Goal: Information Seeking & Learning: Learn about a topic

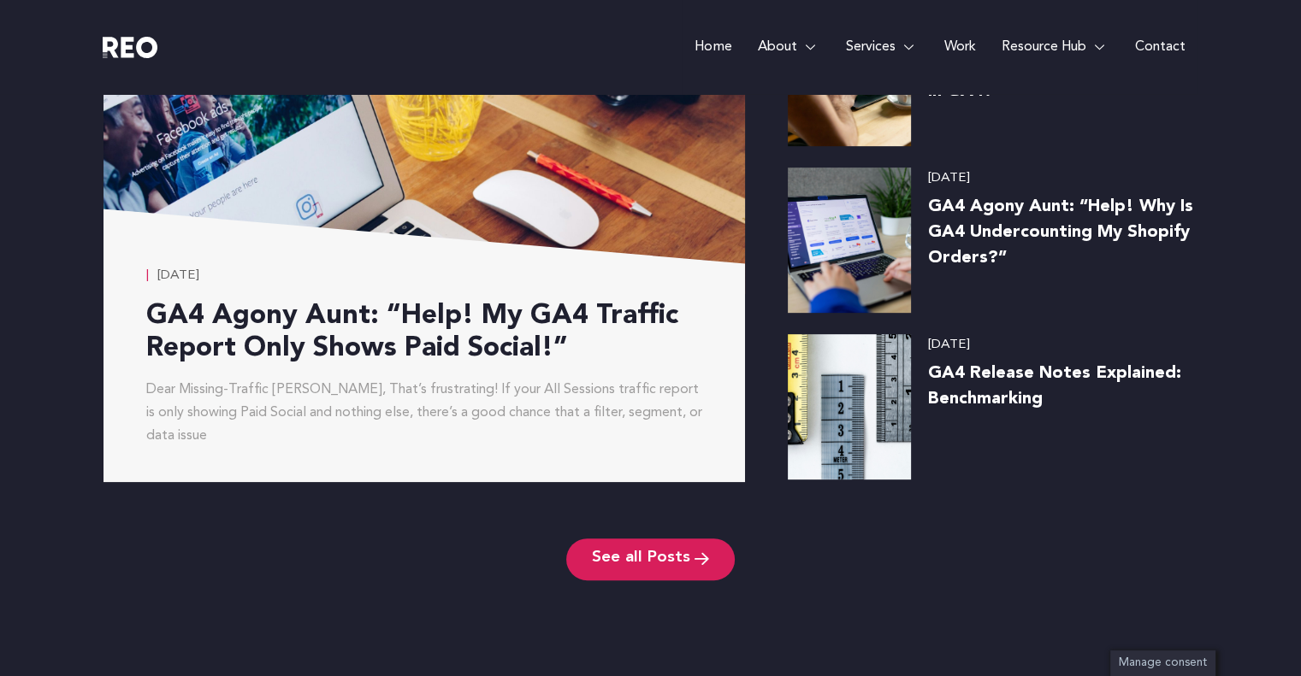
scroll to position [8550, 0]
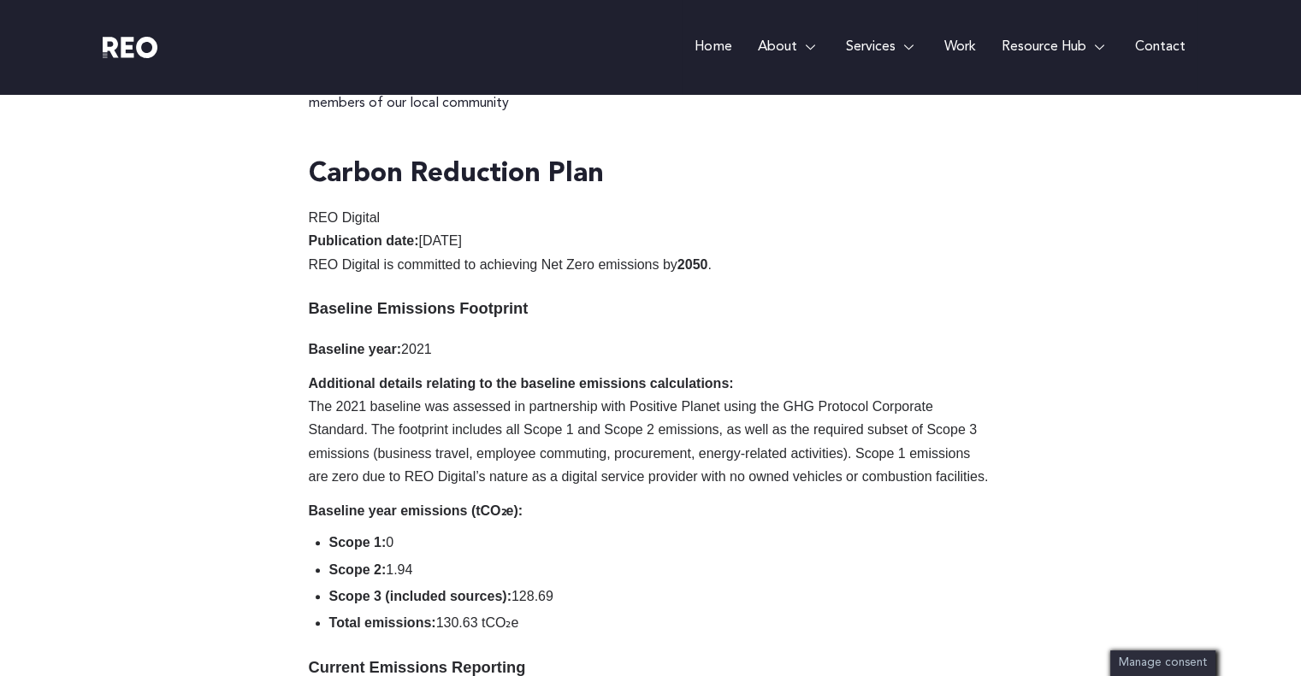
scroll to position [1473, 0]
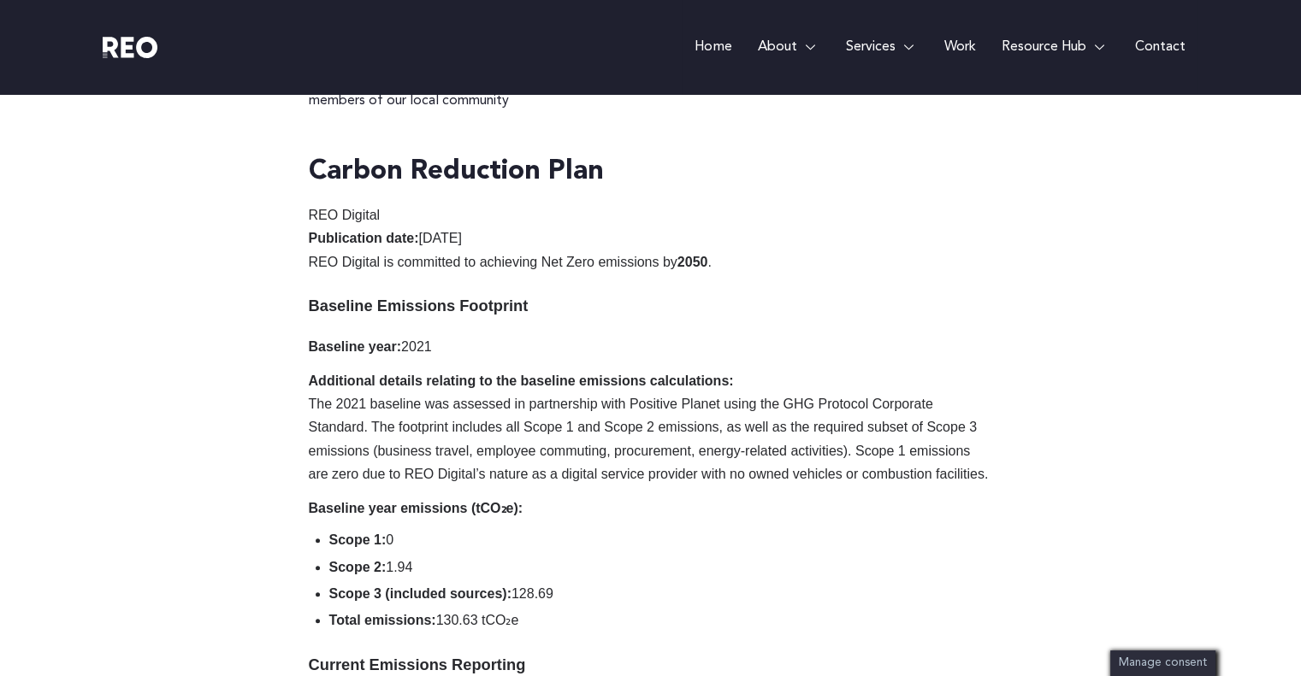
drag, startPoint x: 1308, startPoint y: 64, endPoint x: 1309, endPoint y: 295, distance: 230.9
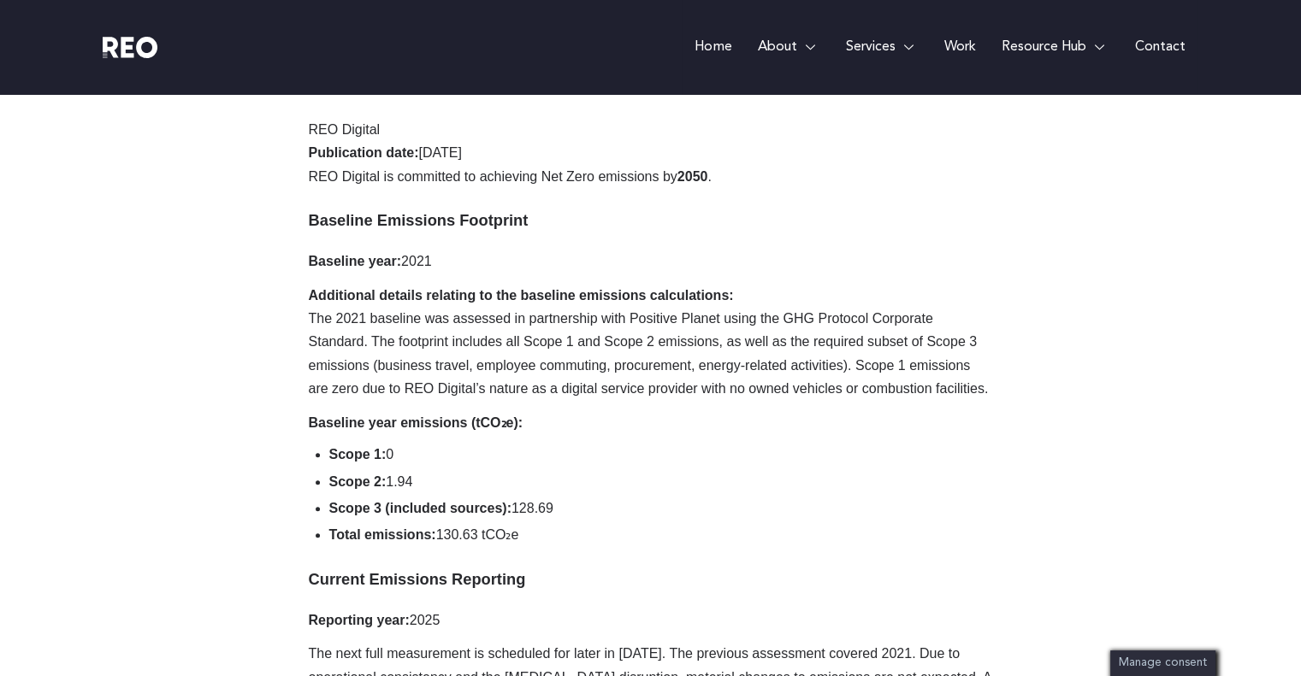
scroll to position [1388, 0]
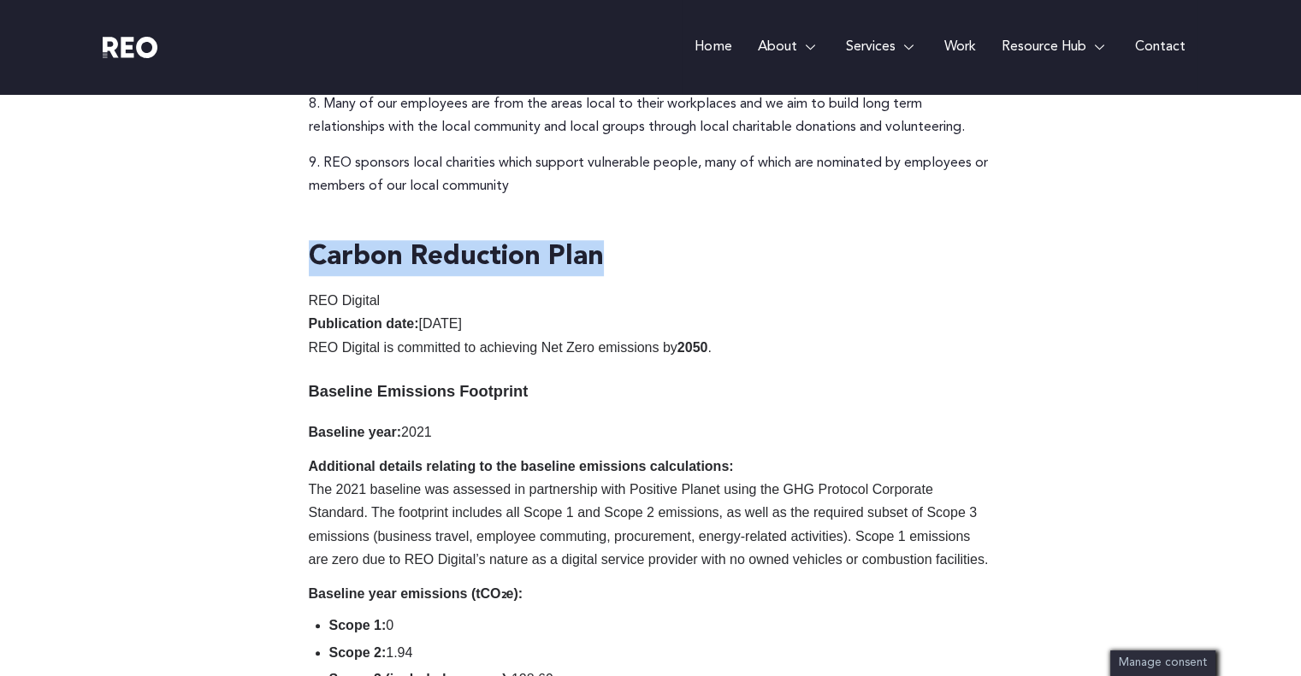
drag, startPoint x: 311, startPoint y: 256, endPoint x: 619, endPoint y: 251, distance: 307.8
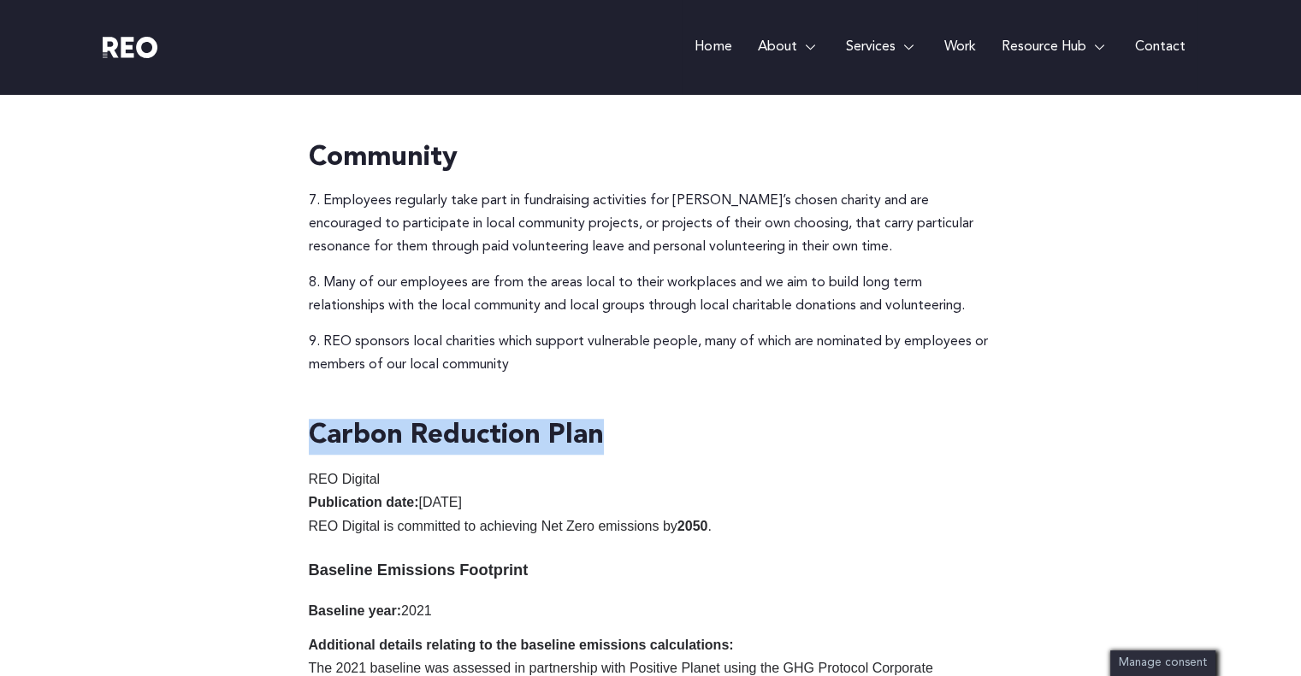
scroll to position [1217, 0]
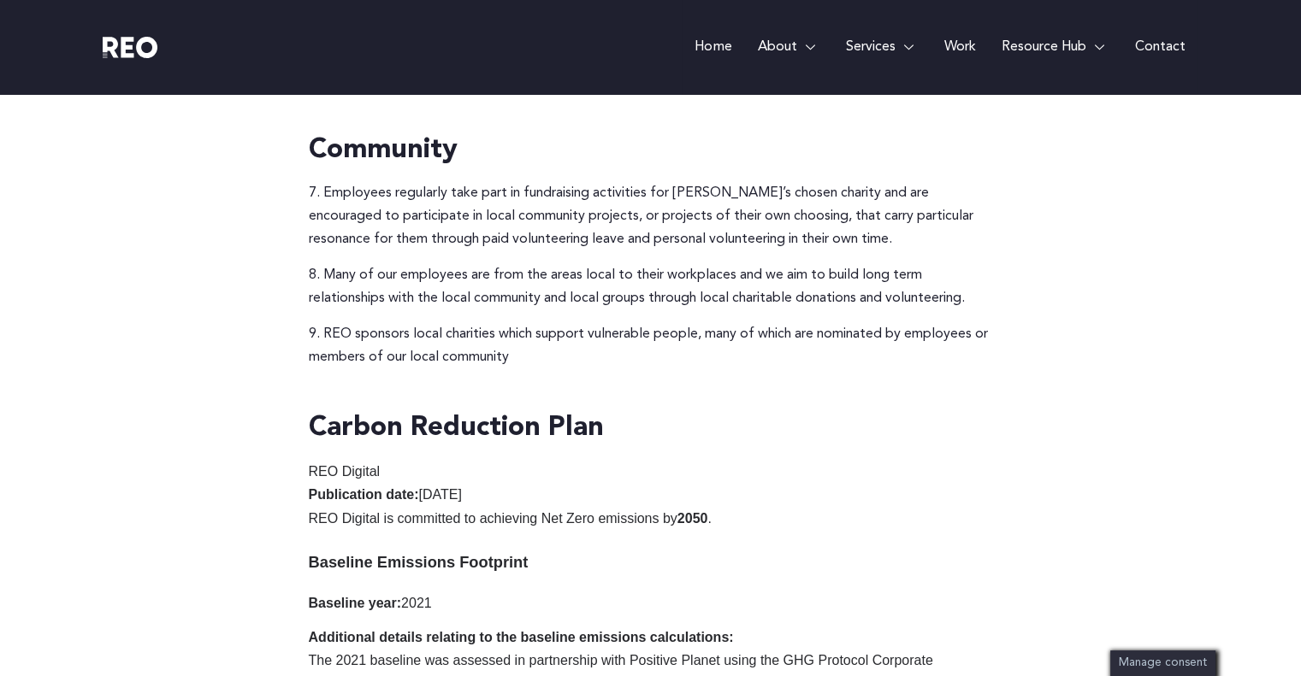
click at [793, 490] on p "REO Digital Publication date: [DATE]" at bounding box center [651, 483] width 684 height 47
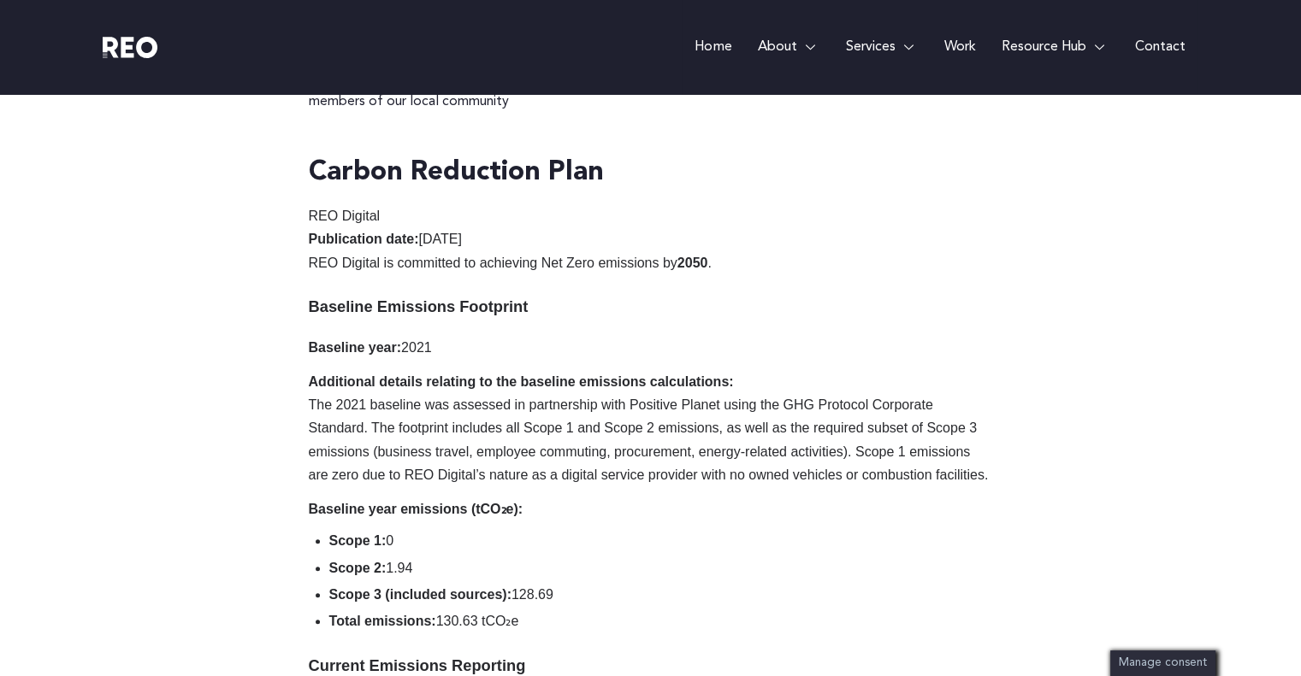
scroll to position [1473, 0]
